Goal: Information Seeking & Learning: Find specific fact

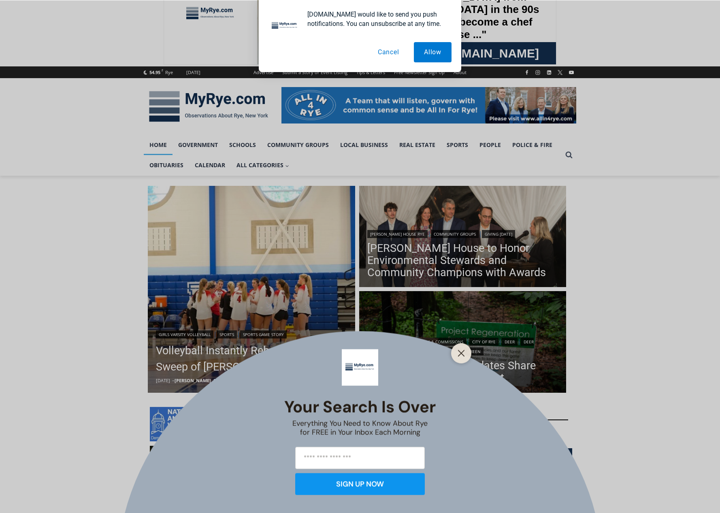
scroll to position [81, 0]
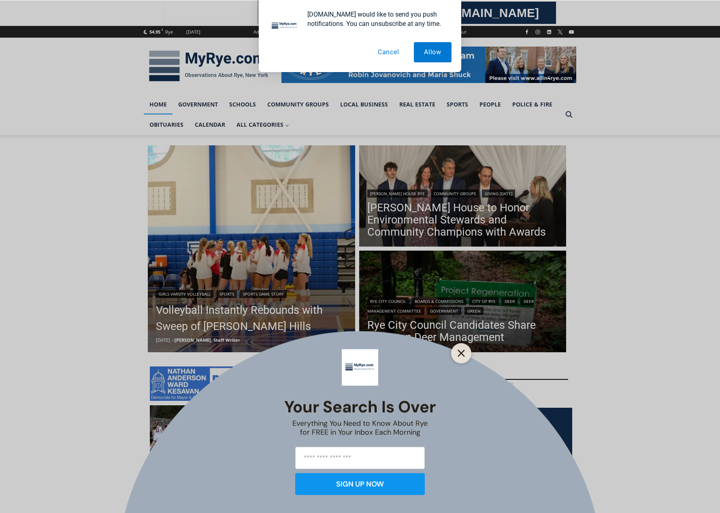
click at [461, 352] on line "Close" at bounding box center [462, 353] width 6 height 6
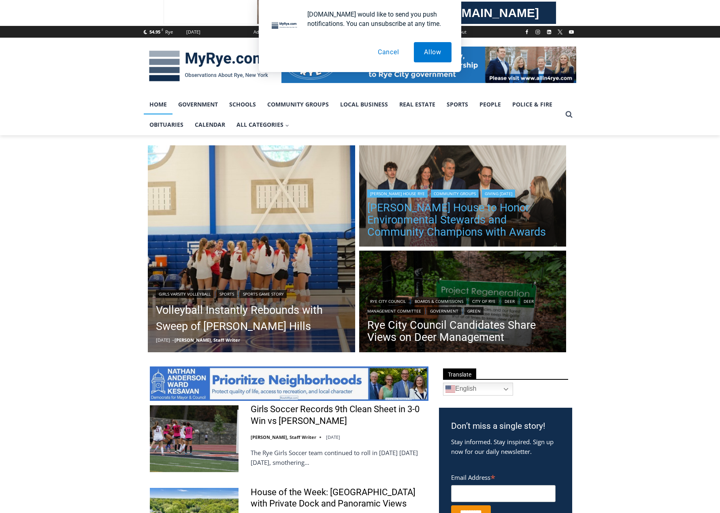
click at [453, 212] on link "[PERSON_NAME] House to Honor Environmental Stewards and Community Champions wit…" at bounding box center [462, 220] width 191 height 36
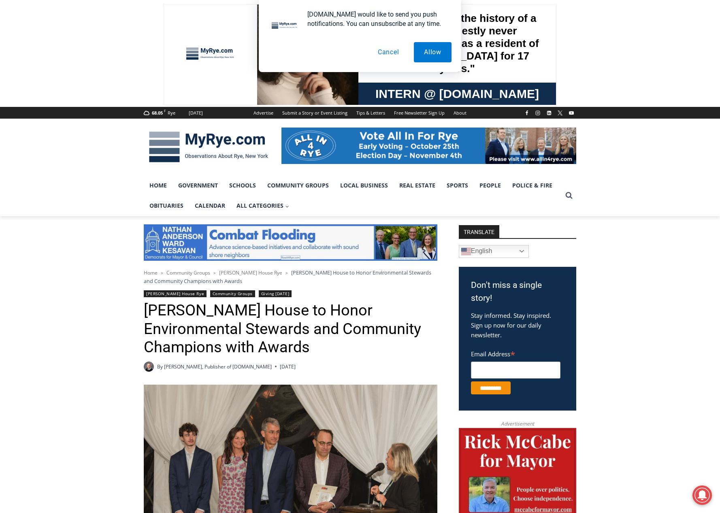
drag, startPoint x: 582, startPoint y: 399, endPoint x: 553, endPoint y: 190, distance: 211.0
click at [455, 189] on link "Sports" at bounding box center [457, 185] width 33 height 20
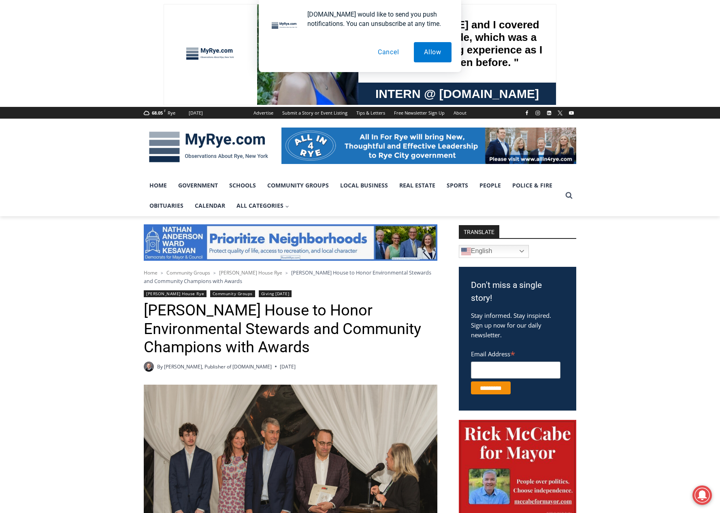
click at [243, 144] on img at bounding box center [209, 147] width 130 height 42
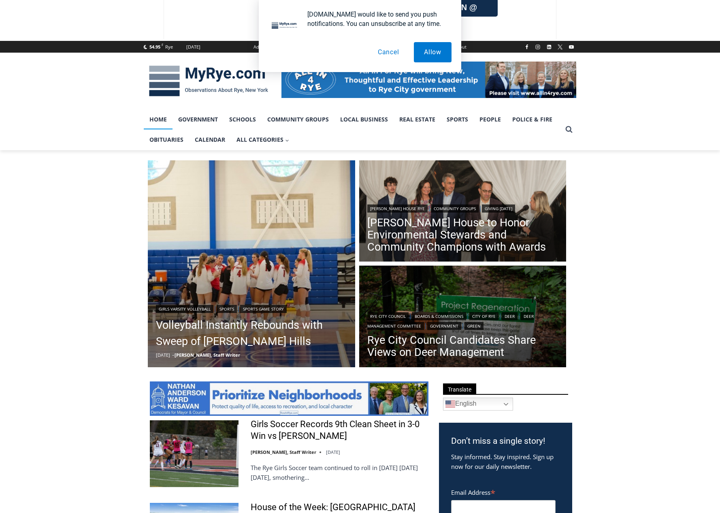
scroll to position [122, 0]
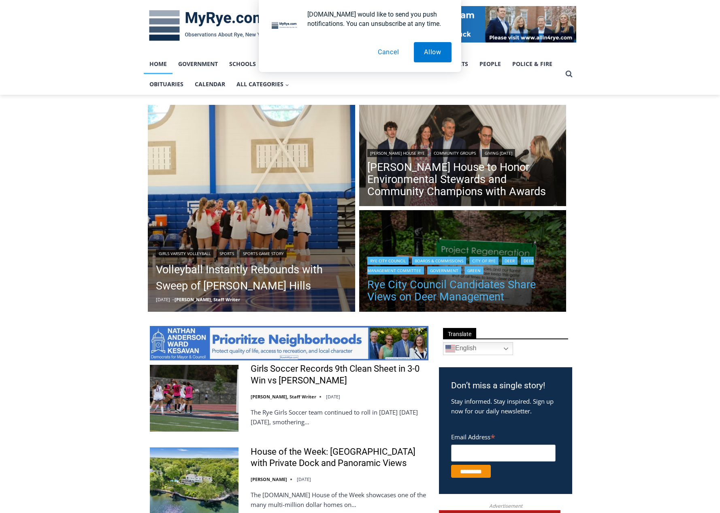
click at [400, 292] on link "Rye City Council Candidates Share Views on Deer Management" at bounding box center [462, 291] width 191 height 24
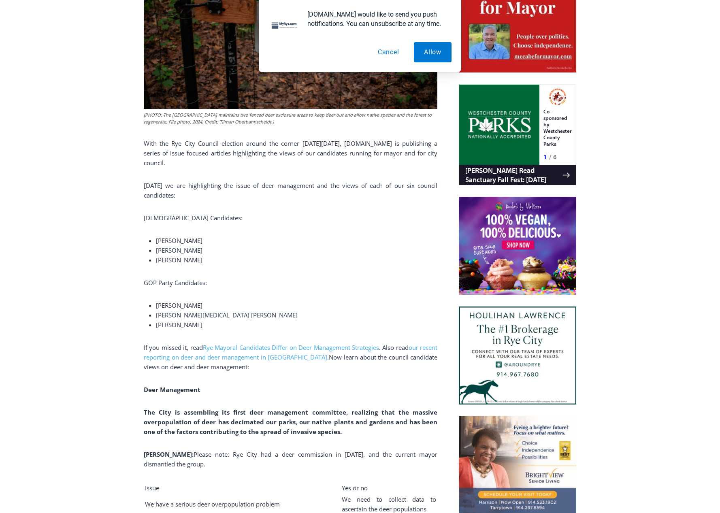
scroll to position [446, 0]
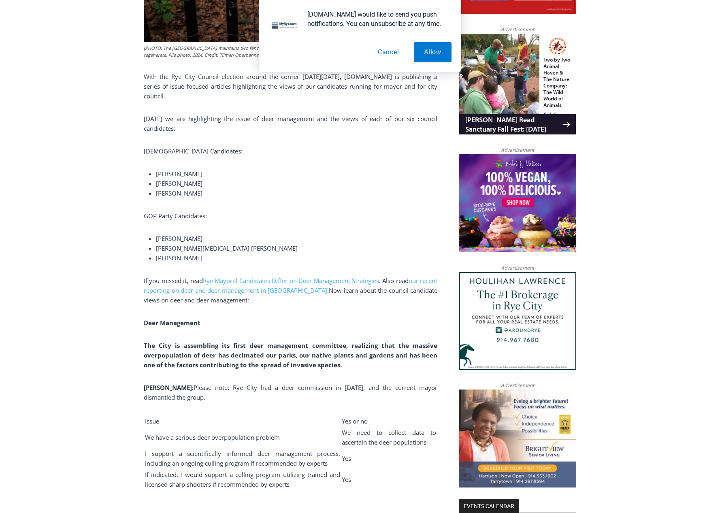
drag, startPoint x: 661, startPoint y: 329, endPoint x: 659, endPoint y: 354, distance: 25.6
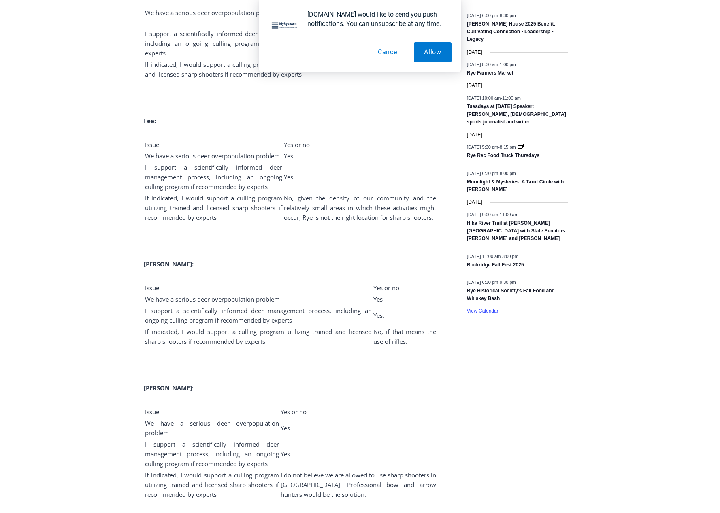
scroll to position [0, 0]
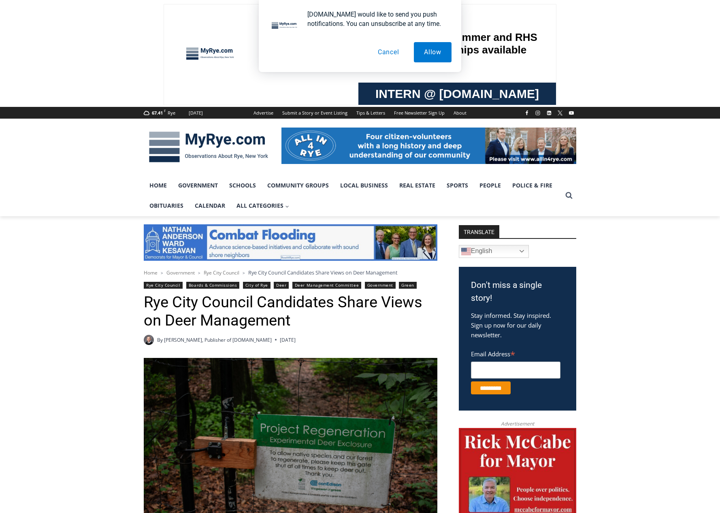
drag, startPoint x: 664, startPoint y: 403, endPoint x: 646, endPoint y: 200, distance: 203.8
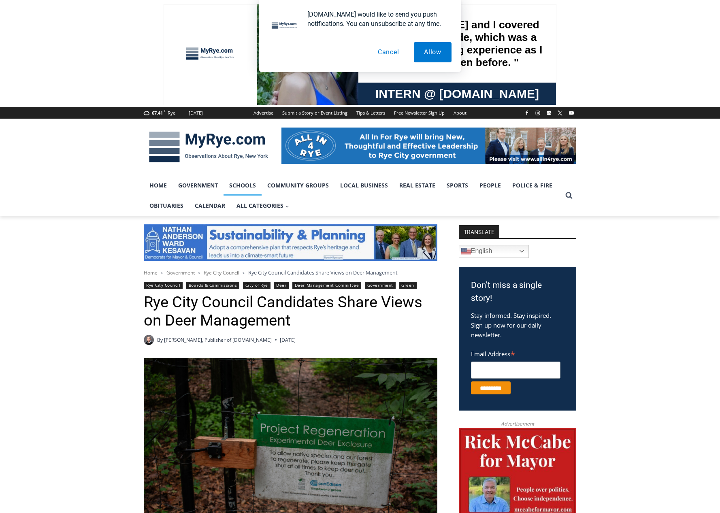
click at [235, 191] on link "Schools" at bounding box center [243, 185] width 38 height 20
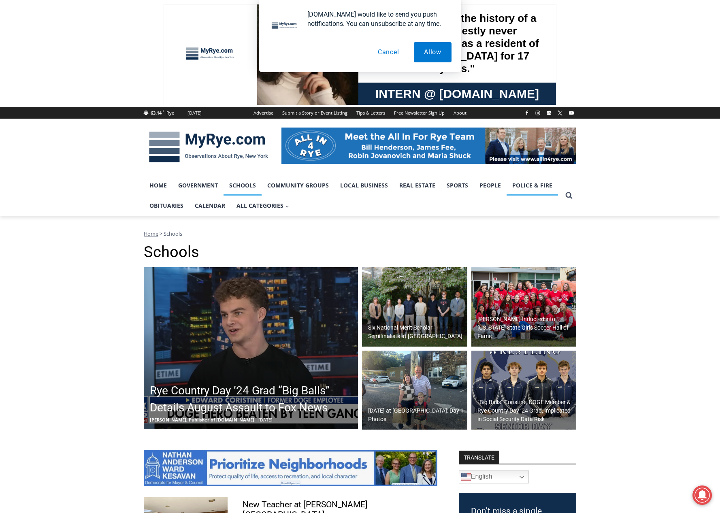
click at [535, 182] on link "Police & Fire" at bounding box center [532, 185] width 51 height 20
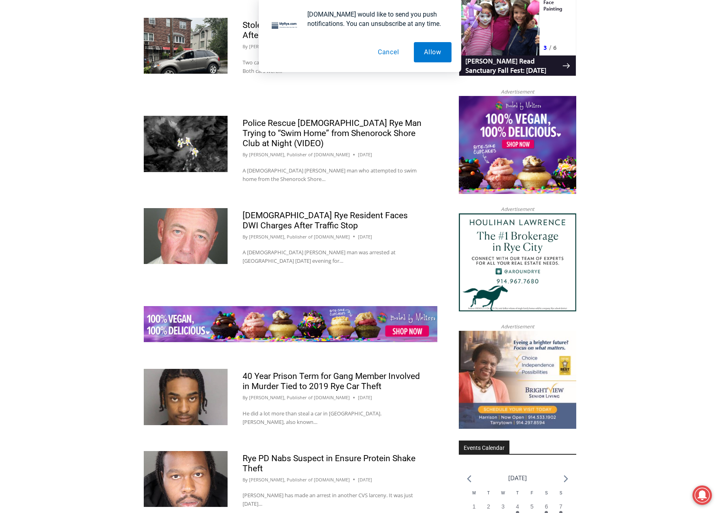
scroll to position [990, 0]
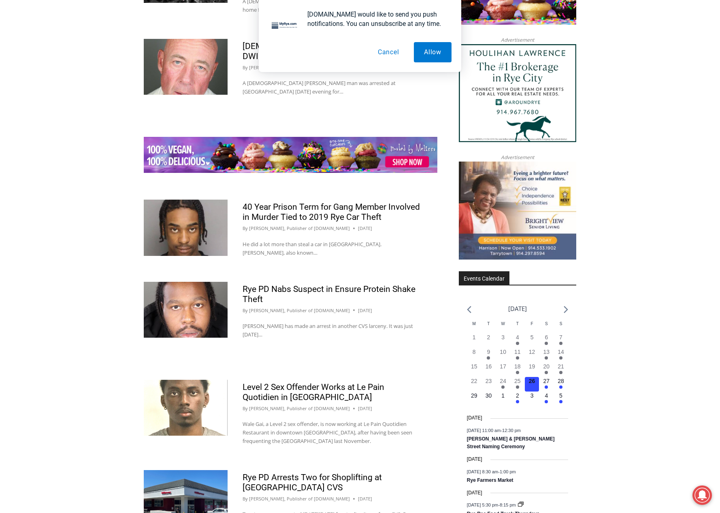
drag, startPoint x: 0, startPoint y: 0, endPoint x: 623, endPoint y: 384, distance: 732.0
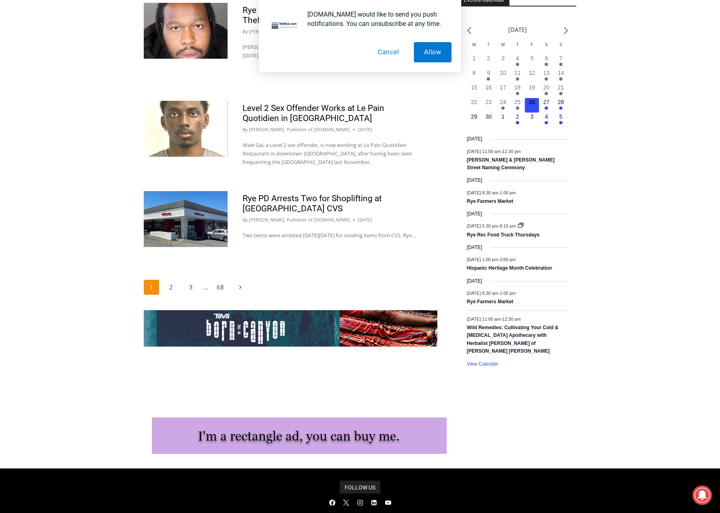
scroll to position [1273, 0]
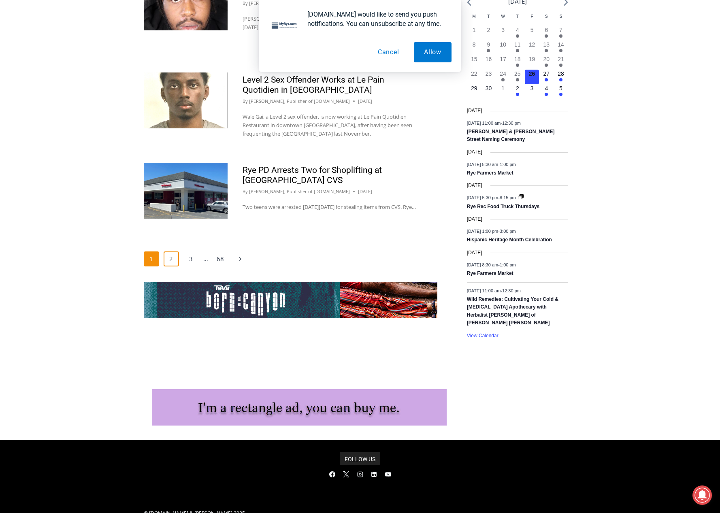
click at [170, 259] on link "2" at bounding box center [171, 259] width 15 height 15
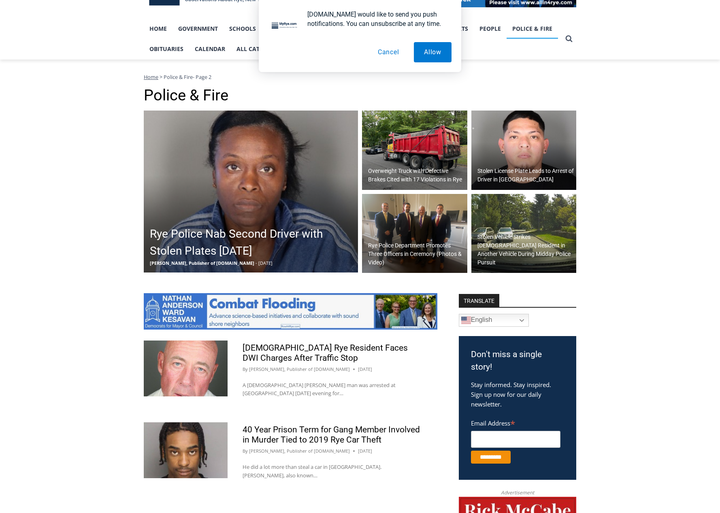
scroll to position [41, 0]
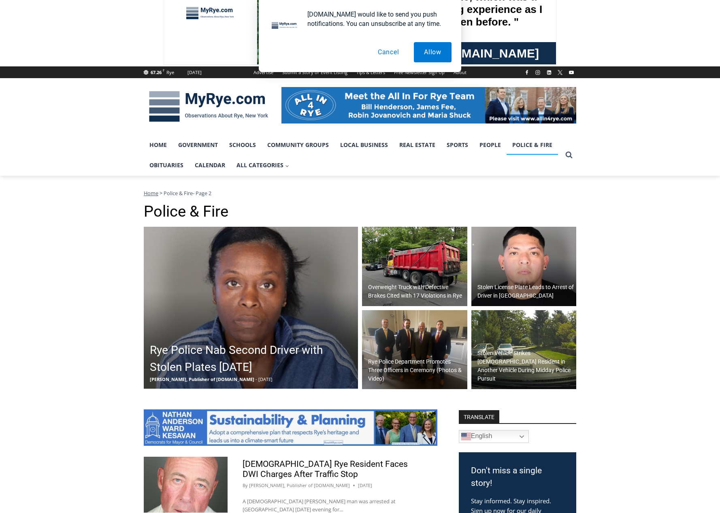
click at [149, 192] on span "Home" at bounding box center [151, 193] width 15 height 7
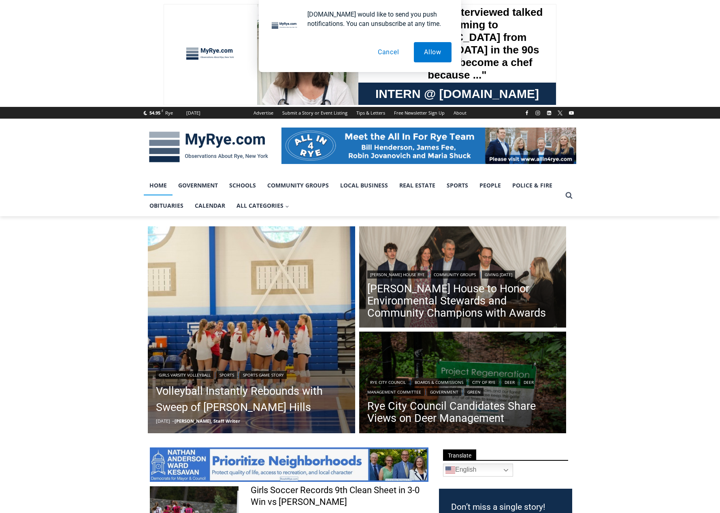
drag, startPoint x: 646, startPoint y: 368, endPoint x: 620, endPoint y: 168, distance: 202.2
click at [568, 197] on icon "View Search Form" at bounding box center [569, 195] width 7 height 7
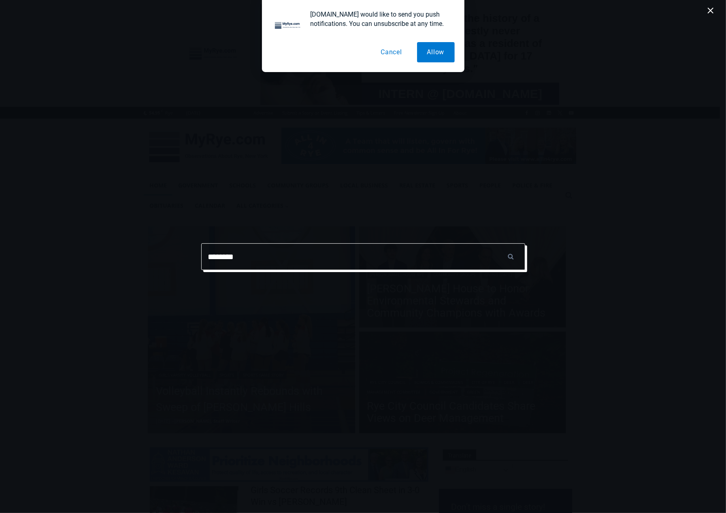
click at [497, 243] on input "******" at bounding box center [511, 256] width 28 height 27
type input "*********"
click at [497, 243] on input "******" at bounding box center [511, 256] width 28 height 27
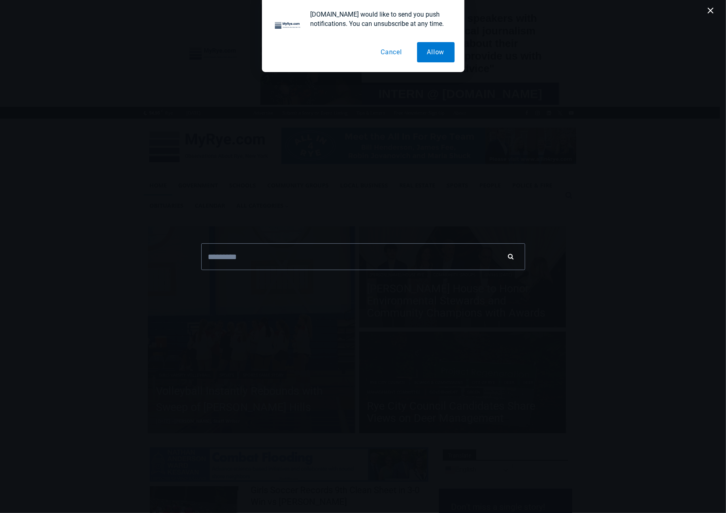
click at [508, 257] on input "******" at bounding box center [511, 256] width 28 height 27
click at [393, 53] on button "Cancel" at bounding box center [392, 52] width 42 height 20
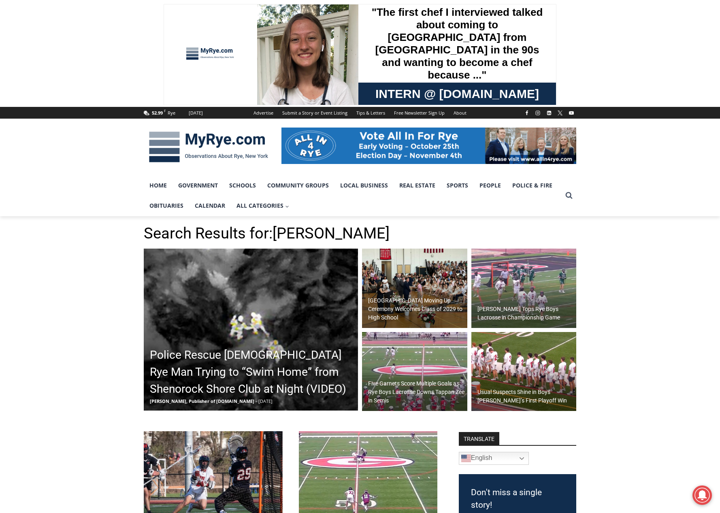
click at [257, 358] on h2 "Police Rescue 51 Year Old Rye Man Trying to “Swim Home” from Shenorock Shore Cl…" at bounding box center [253, 372] width 206 height 51
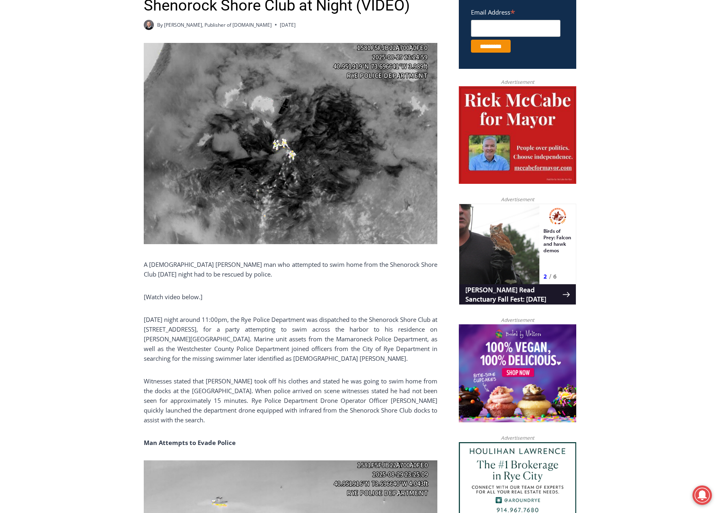
drag, startPoint x: 0, startPoint y: 0, endPoint x: 254, endPoint y: 347, distance: 429.9
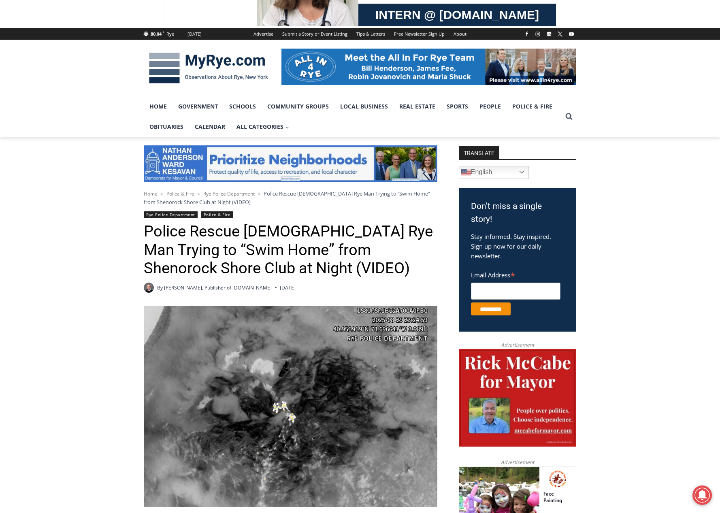
scroll to position [58, 0]
